Goal: Navigation & Orientation: Go to known website

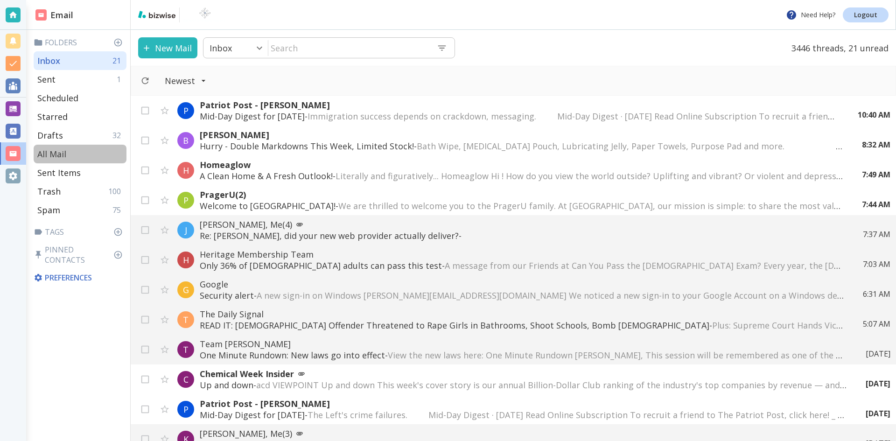
click at [54, 153] on p "All Mail" at bounding box center [51, 153] width 29 height 11
type input "5"
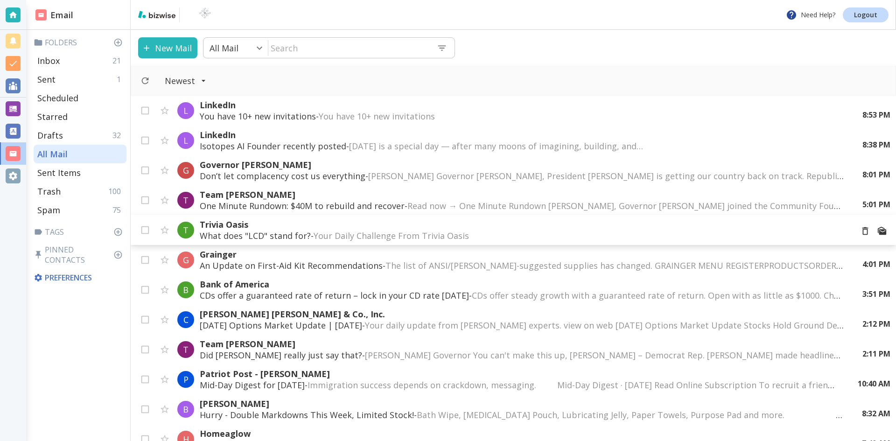
click at [234, 221] on p "Trivia Oasis" at bounding box center [523, 224] width 646 height 11
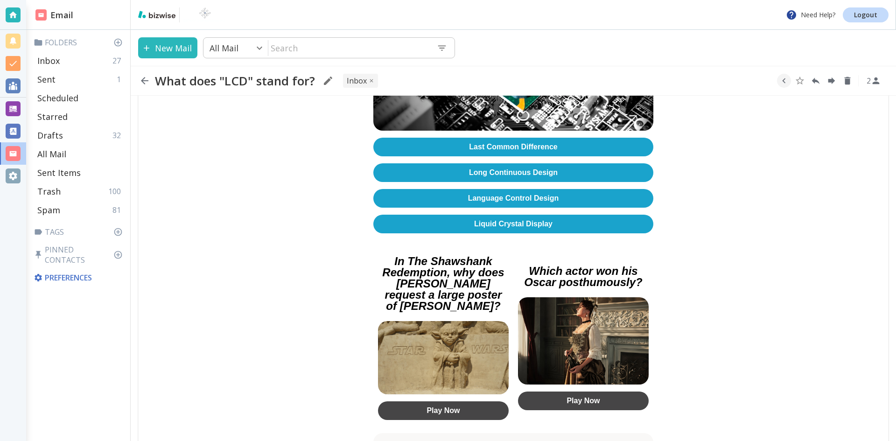
scroll to position [327, 0]
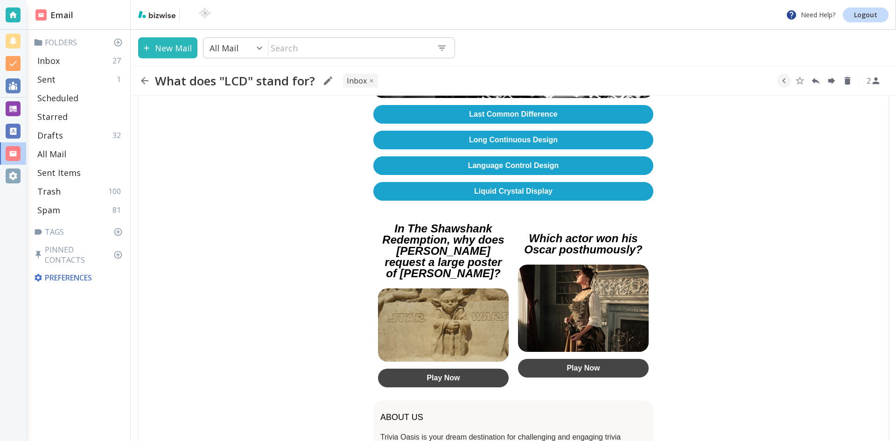
click at [496, 187] on link "Liquid Crystal Display" at bounding box center [513, 191] width 280 height 19
click at [145, 81] on icon "button" at bounding box center [144, 80] width 7 height 7
